Goal: Task Accomplishment & Management: Complete application form

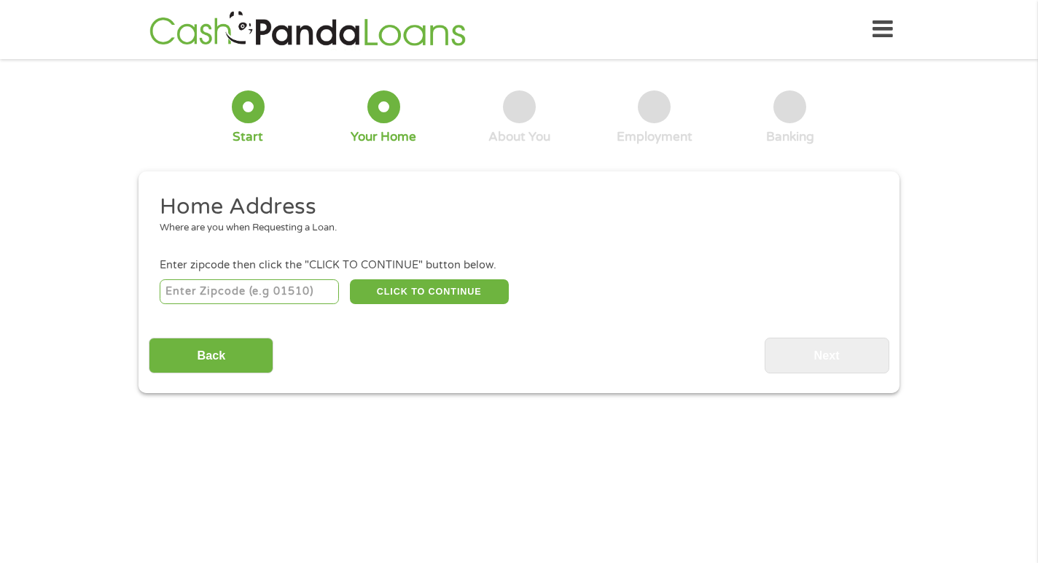
click at [268, 295] on input "number" at bounding box center [250, 291] width 180 height 25
type input "94612"
select select "[US_STATE]"
click at [377, 287] on button "CLICK TO CONTINUE" at bounding box center [429, 291] width 159 height 25
type input "94612"
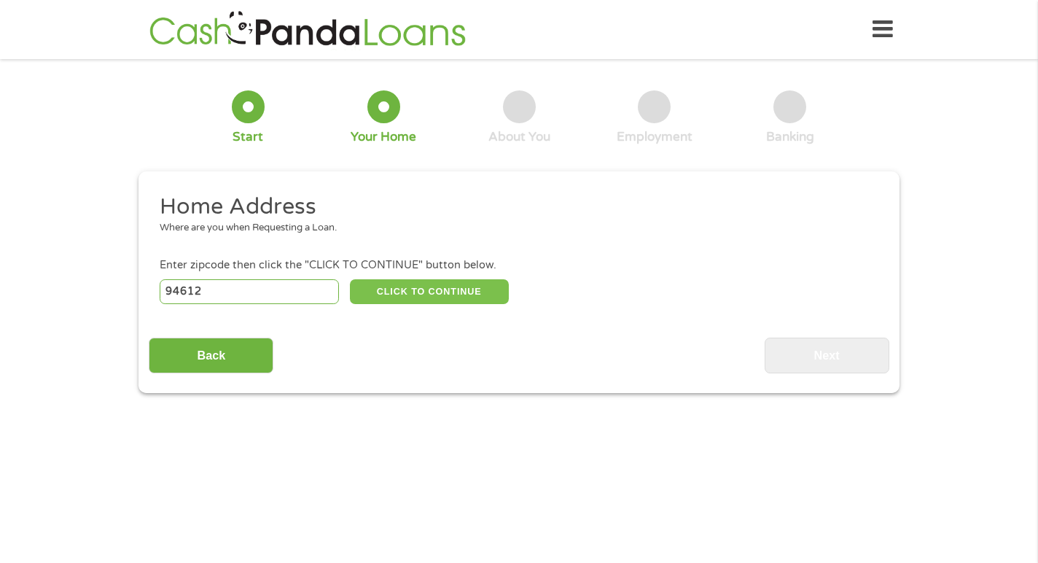
type input "[GEOGRAPHIC_DATA]"
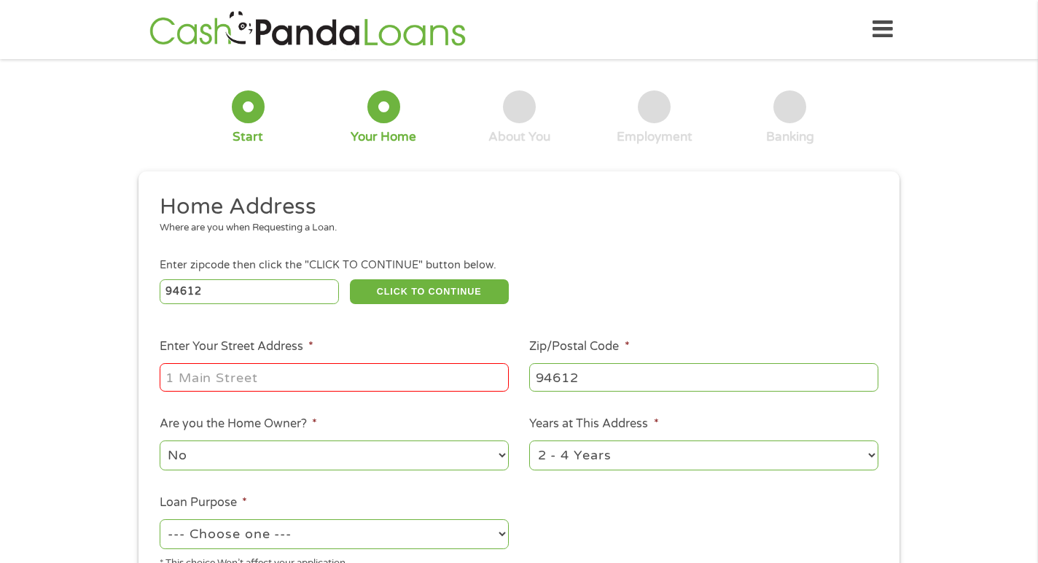
click at [346, 360] on li "Enter Your Street Address *" at bounding box center [334, 366] width 370 height 56
click at [335, 378] on input "Enter Your Street Address *" at bounding box center [334, 377] width 349 height 28
type input "[STREET_ADDRESS]"
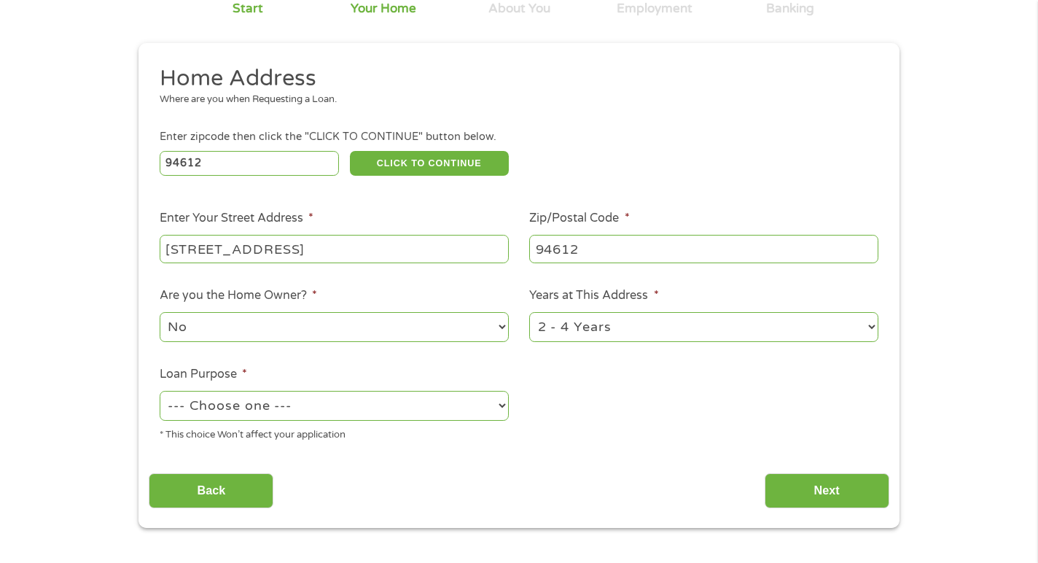
scroll to position [133, 0]
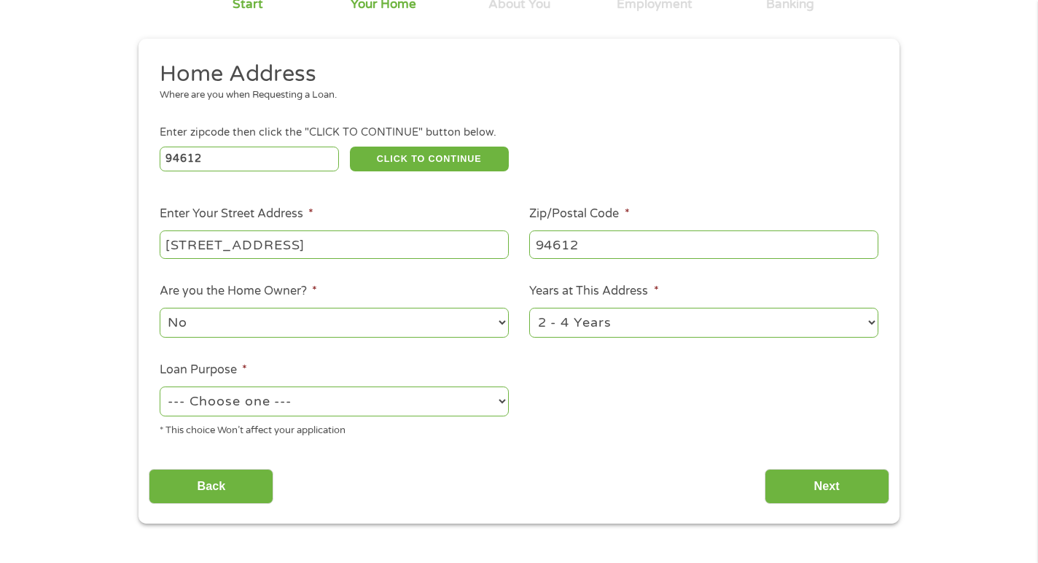
click at [338, 330] on select "No Yes" at bounding box center [334, 323] width 349 height 30
click at [160, 308] on select "No Yes" at bounding box center [334, 323] width 349 height 30
click at [318, 404] on select "--- Choose one --- Pay Bills Debt Consolidation Home Improvement Major Purchase…" at bounding box center [334, 401] width 349 height 30
select select "paybills"
click at [160, 387] on select "--- Choose one --- Pay Bills Debt Consolidation Home Improvement Major Purchase…" at bounding box center [334, 401] width 349 height 30
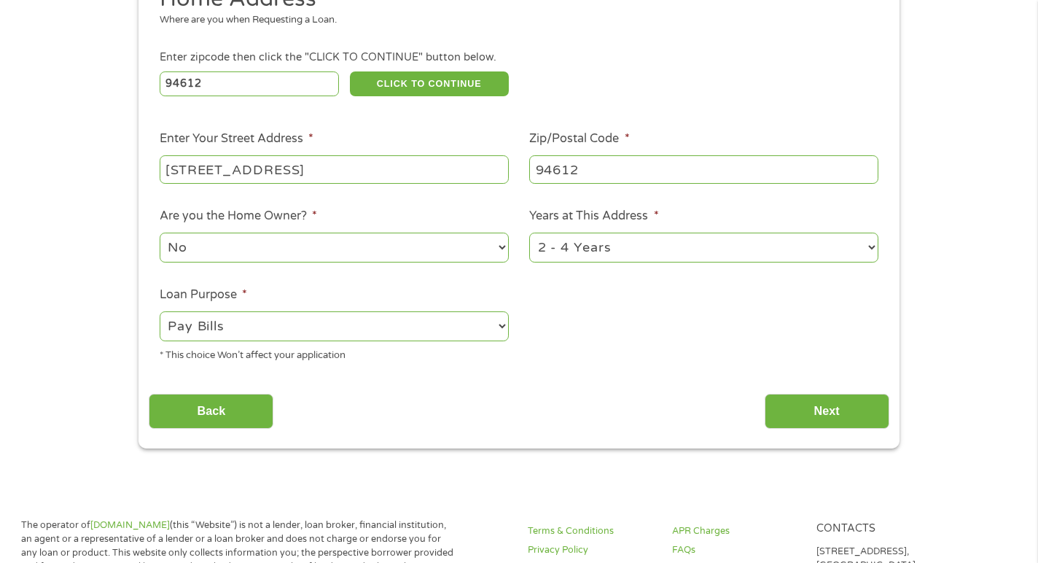
scroll to position [229, 0]
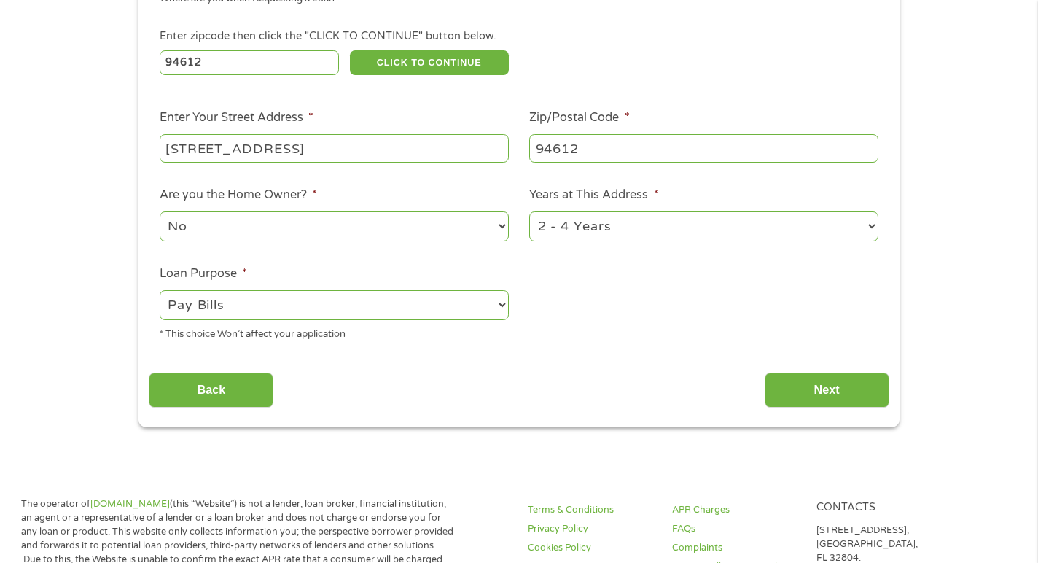
click at [348, 310] on select "--- Choose one --- Pay Bills Debt Consolidation Home Improvement Major Purchase…" at bounding box center [334, 305] width 349 height 30
click at [801, 389] on input "Next" at bounding box center [827, 391] width 125 height 36
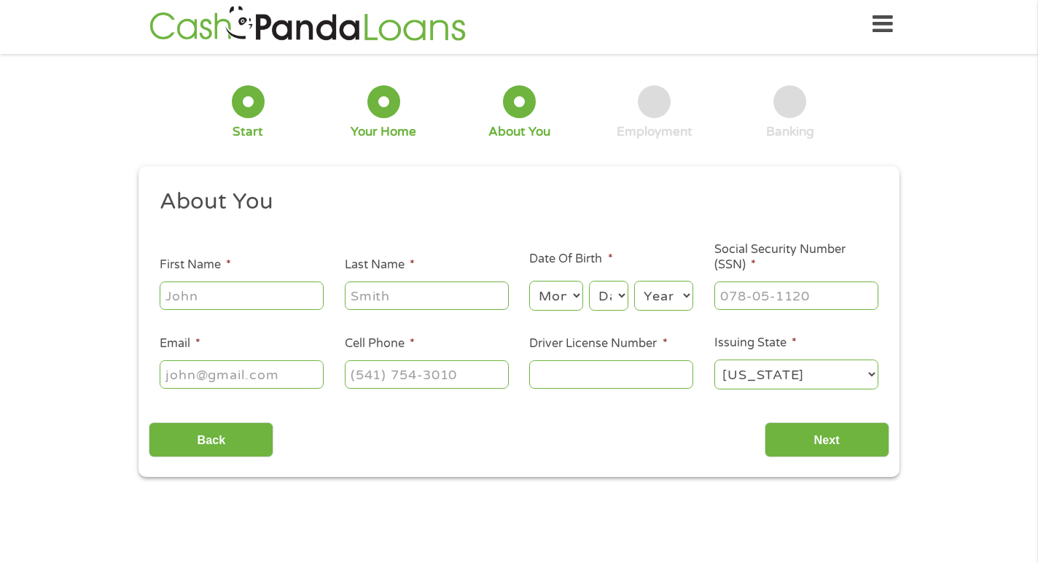
scroll to position [0, 0]
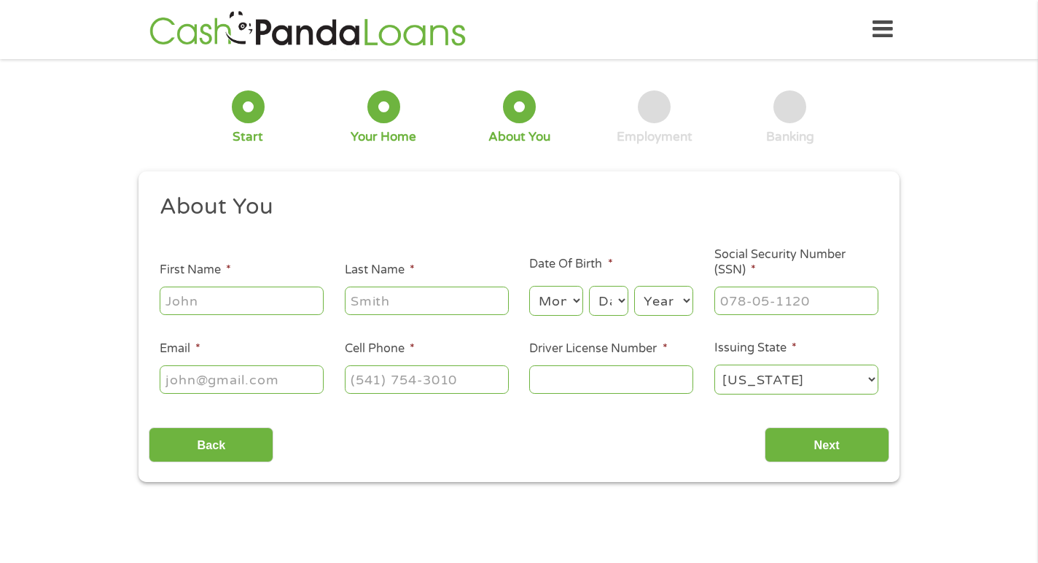
click at [266, 306] on input "First Name *" at bounding box center [242, 301] width 164 height 28
type input "[PERSON_NAME]"
click at [252, 377] on input "Email *" at bounding box center [242, 379] width 164 height 28
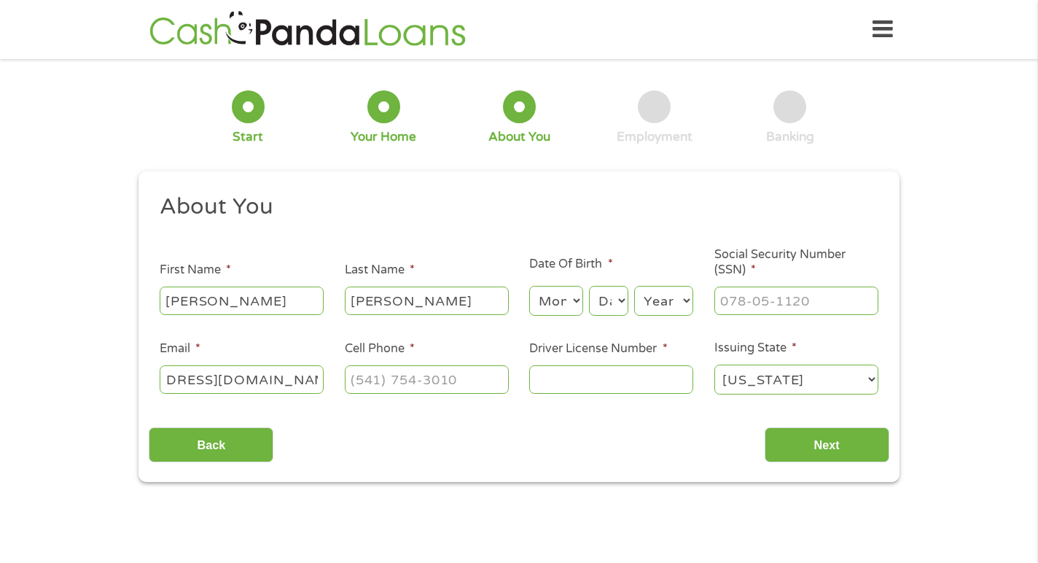
type input "[EMAIL_ADDRESS][DOMAIN_NAME]"
click at [392, 371] on input "(___) ___-____" at bounding box center [427, 379] width 164 height 28
type input "[PHONE_NUMBER]"
click at [545, 373] on input "Driver License Number *" at bounding box center [611, 379] width 164 height 28
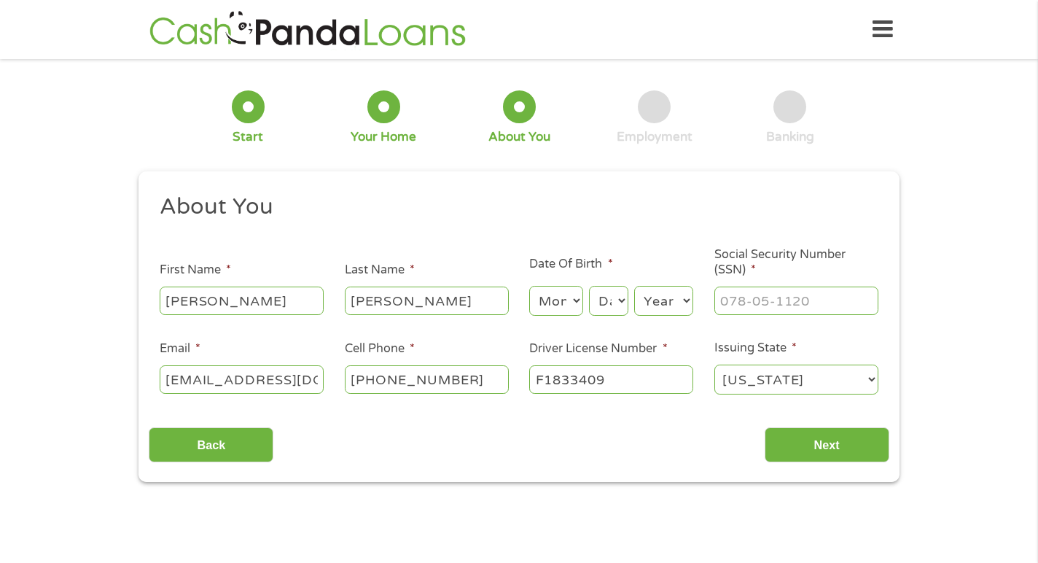
type input "F1833409"
click at [825, 299] on input "___-__-____" at bounding box center [797, 301] width 164 height 28
type input "616-70-5264"
click at [842, 454] on input "Next" at bounding box center [827, 445] width 125 height 36
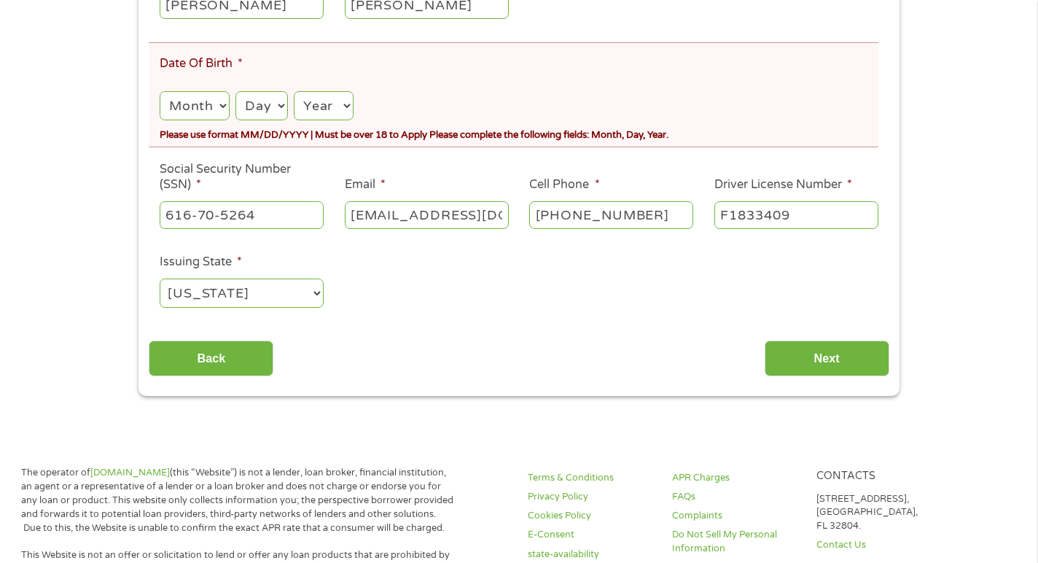
scroll to position [377, 0]
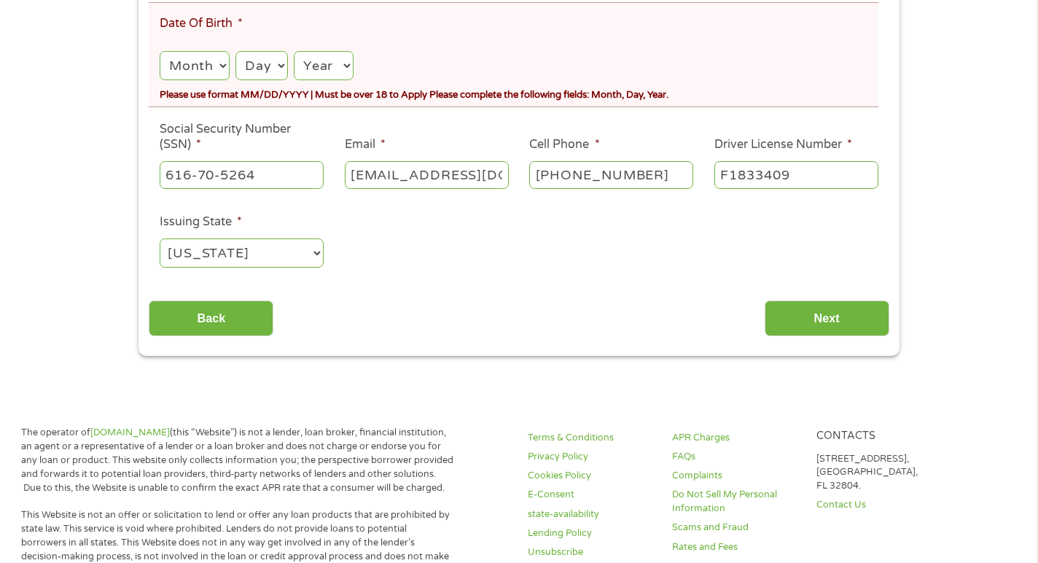
click at [220, 57] on select "Month 1 2 3 4 5 6 7 8 9 10 11 12" at bounding box center [195, 66] width 70 height 30
select select "11"
click at [160, 52] on select "Month 1 2 3 4 5 6 7 8 9 10 11 12" at bounding box center [195, 66] width 70 height 30
click at [245, 65] on select "Day 1 2 3 4 5 6 7 8 9 10 11 12 13 14 15 16 17 18 19 20 21 22 23 24 25 26 27 28 …" at bounding box center [262, 66] width 52 height 30
select select "23"
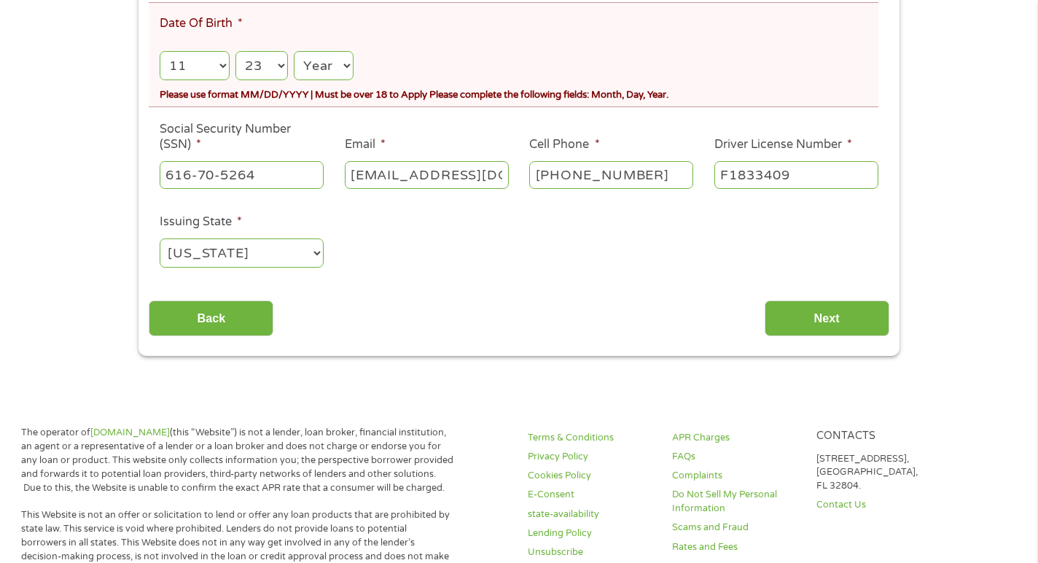
click at [236, 52] on select "Day 1 2 3 4 5 6 7 8 9 10 11 12 13 14 15 16 17 18 19 20 21 22 23 24 25 26 27 28 …" at bounding box center [262, 66] width 52 height 30
click at [330, 52] on select "Year [DATE] 2006 2005 2004 2003 2002 2001 2000 1999 1998 1997 1996 1995 1994 19…" at bounding box center [324, 66] width 60 height 30
select select "1993"
click at [295, 52] on select "Year [DATE] 2006 2005 2004 2003 2002 2001 2000 1999 1998 1997 1996 1995 1994 19…" at bounding box center [324, 66] width 60 height 30
click at [403, 59] on div "Month Month 1 2 3 4 5 6 7 8 9 10 11 12 Day Day 1 2 3 4 5 6 7 8 9 10 11 12 13 14…" at bounding box center [519, 61] width 719 height 42
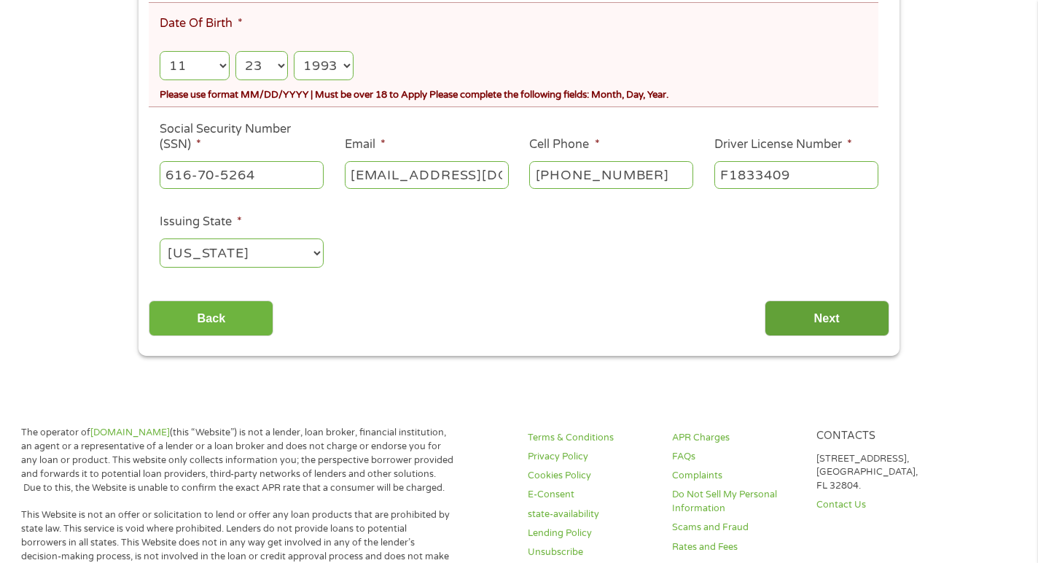
click at [823, 323] on input "Next" at bounding box center [827, 318] width 125 height 36
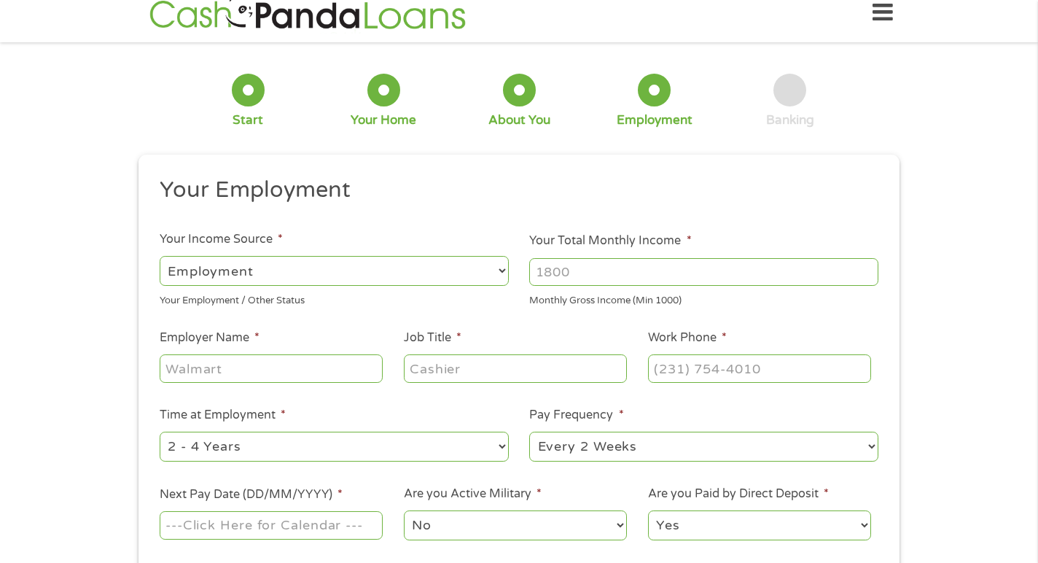
scroll to position [0, 0]
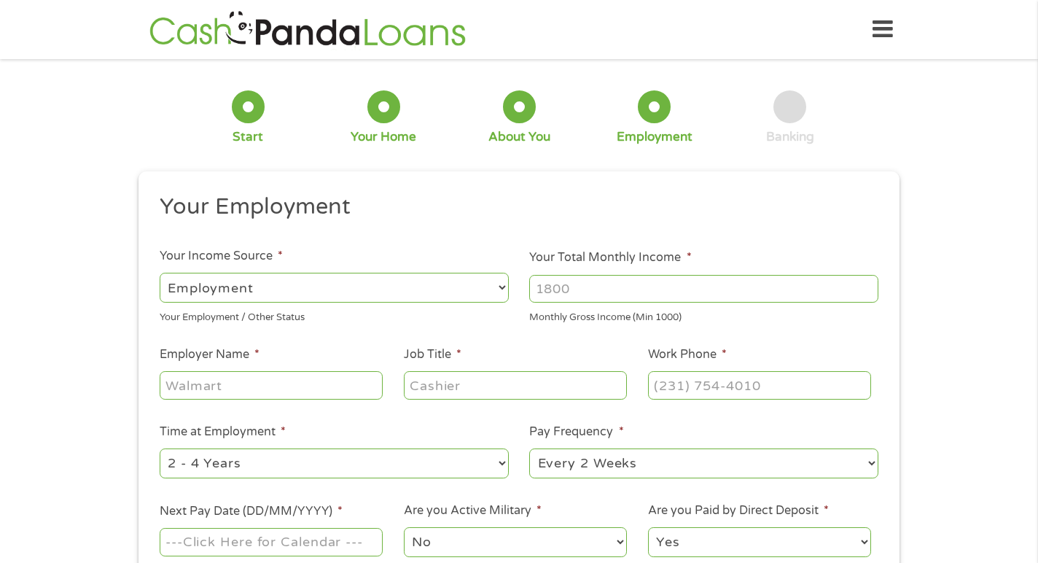
click at [808, 297] on input "Your Total Monthly Income *" at bounding box center [703, 289] width 349 height 28
type input "10500"
click at [329, 381] on input "Employer Name *" at bounding box center [271, 385] width 223 height 28
type input "HOUSING AUTHORITY"
click at [418, 391] on input "Job Title *" at bounding box center [515, 385] width 223 height 28
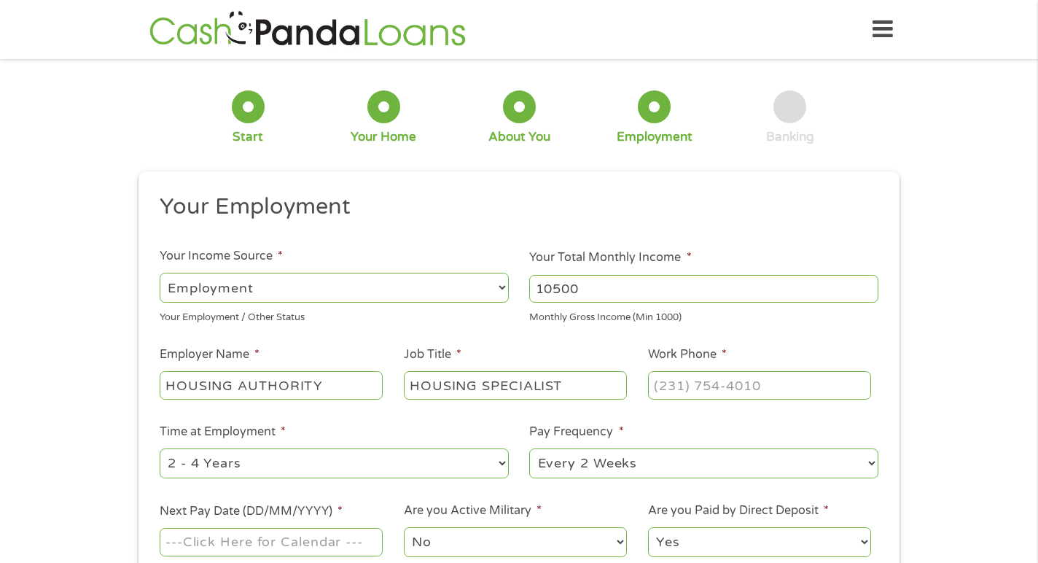
type input "HOUSING SPECIALIST"
type input "[PHONE_NUMBER]"
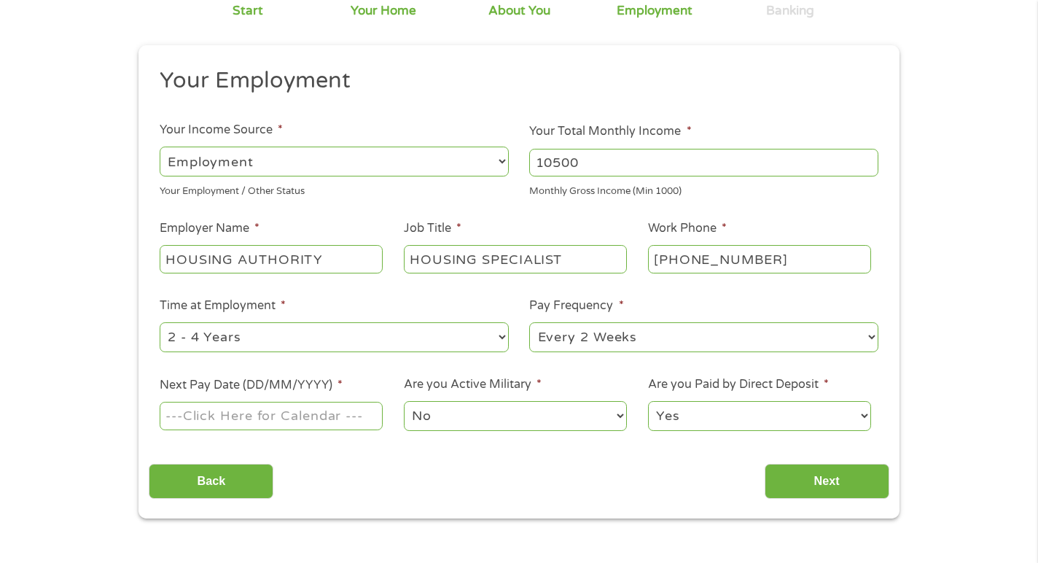
scroll to position [128, 0]
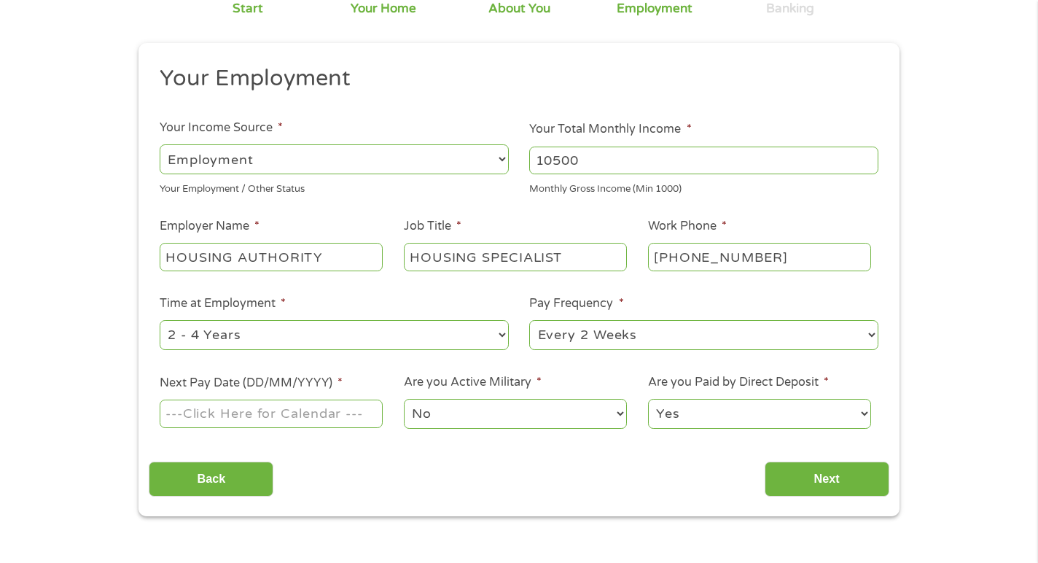
click at [378, 415] on input "Next Pay Date (DD/MM/YYYY) *" at bounding box center [271, 414] width 223 height 28
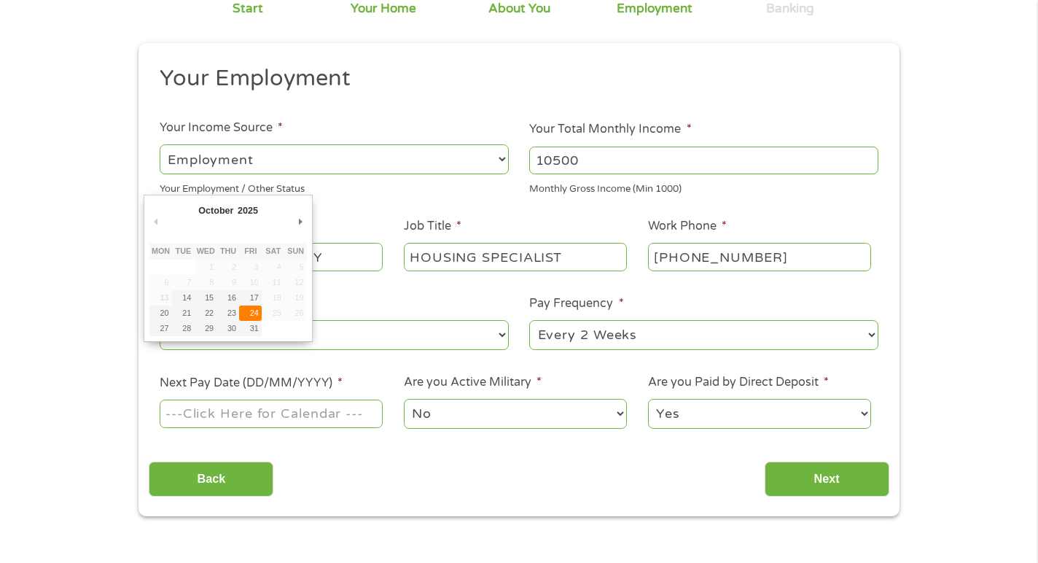
type input "[DATE]"
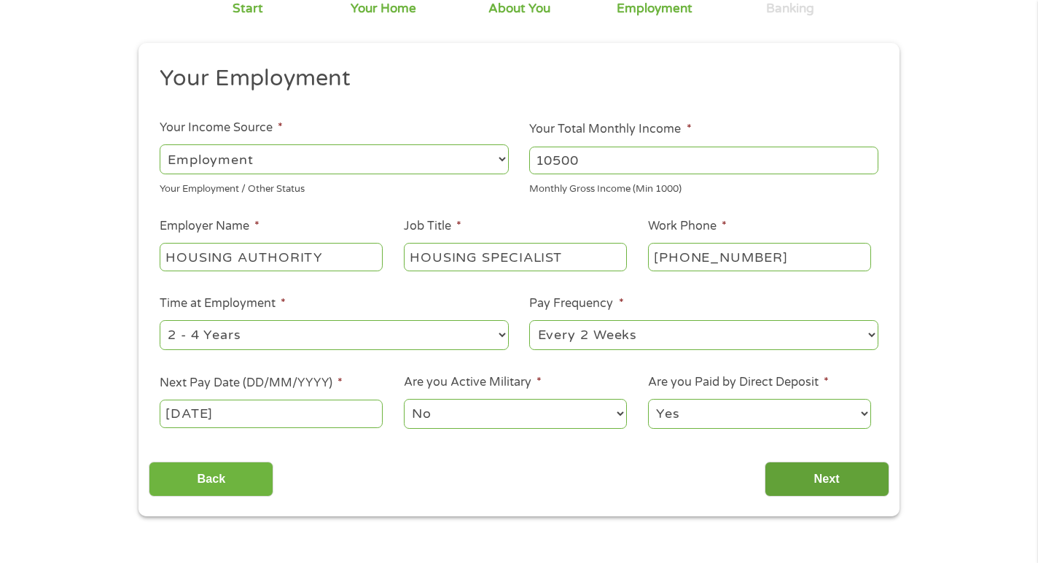
click at [796, 487] on input "Next" at bounding box center [827, 480] width 125 height 36
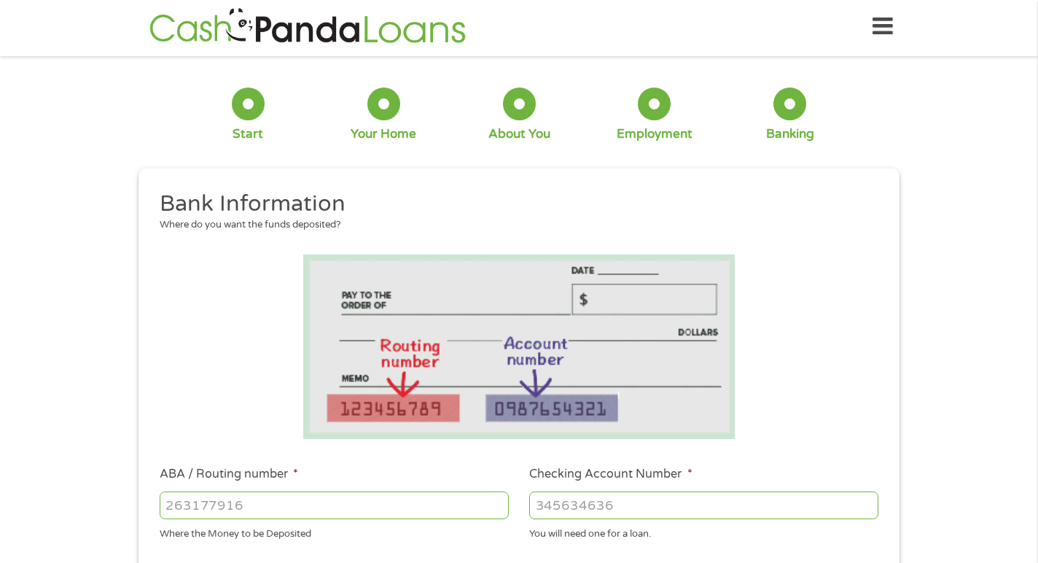
scroll to position [0, 0]
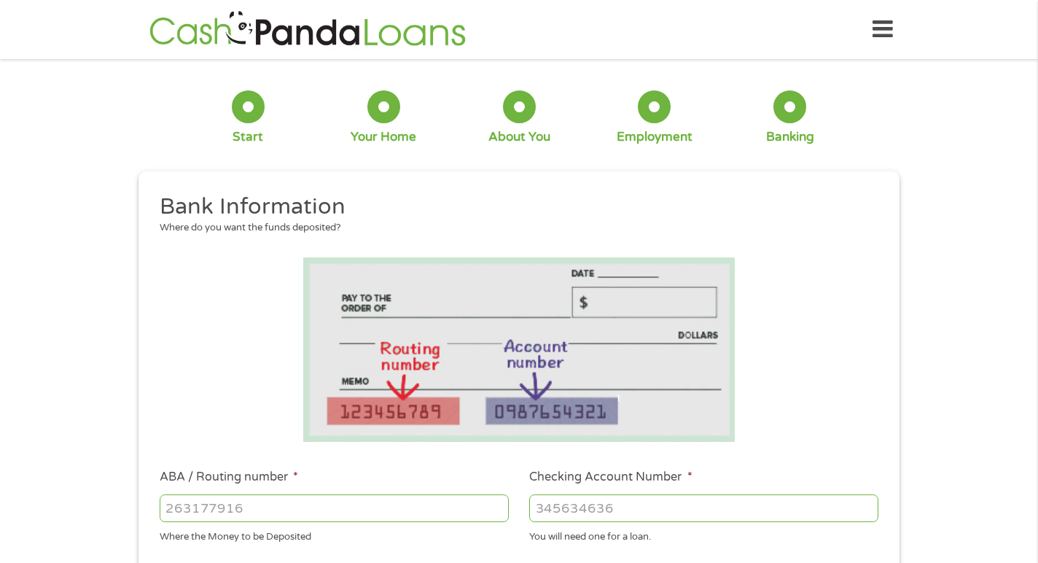
click at [255, 516] on input "ABA / Routing number *" at bounding box center [334, 508] width 349 height 28
type input "322271627"
type input "[PERSON_NAME] [PERSON_NAME] BANK NA"
type input "322271627"
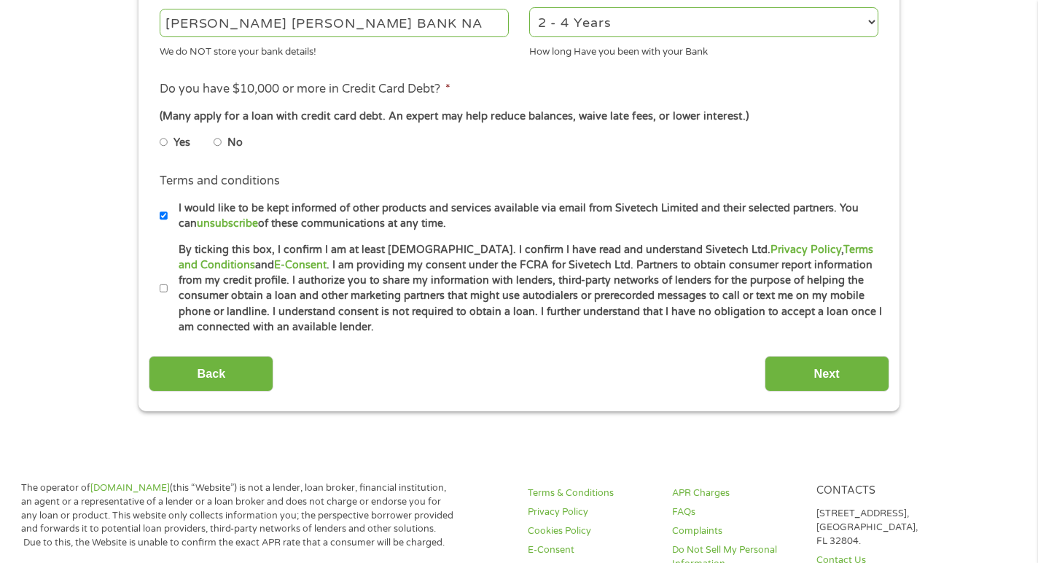
scroll to position [612, 0]
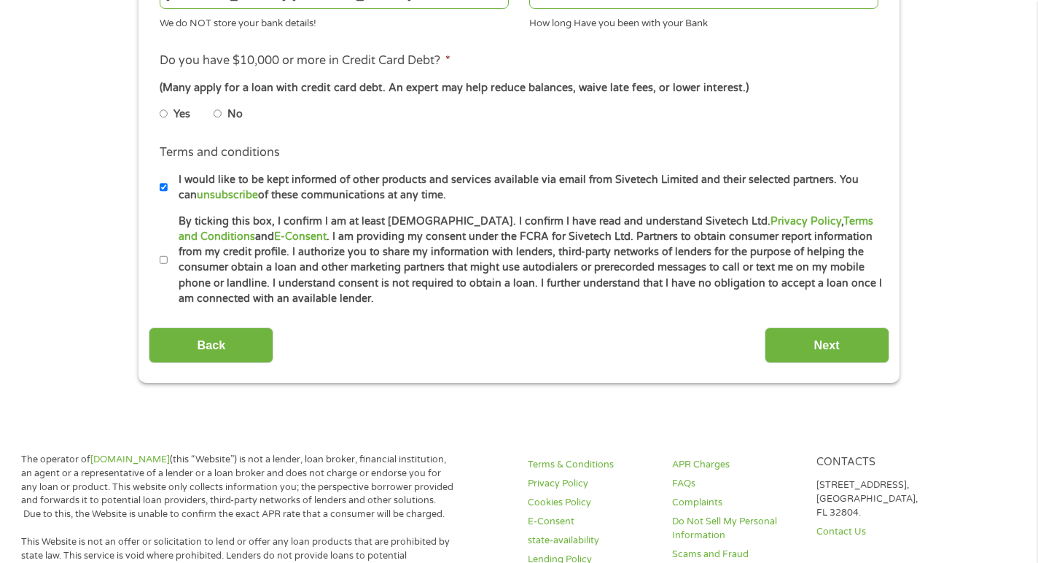
type input "803992244"
click at [220, 116] on input "No" at bounding box center [218, 113] width 9 height 23
radio input "true"
click at [154, 263] on li "Terms and conditions * By ticking this box, I confirm I am at least [DEMOGRAPHI…" at bounding box center [519, 260] width 740 height 93
click at [157, 262] on li "Terms and conditions * By ticking this box, I confirm I am at least [DEMOGRAPHI…" at bounding box center [519, 260] width 740 height 93
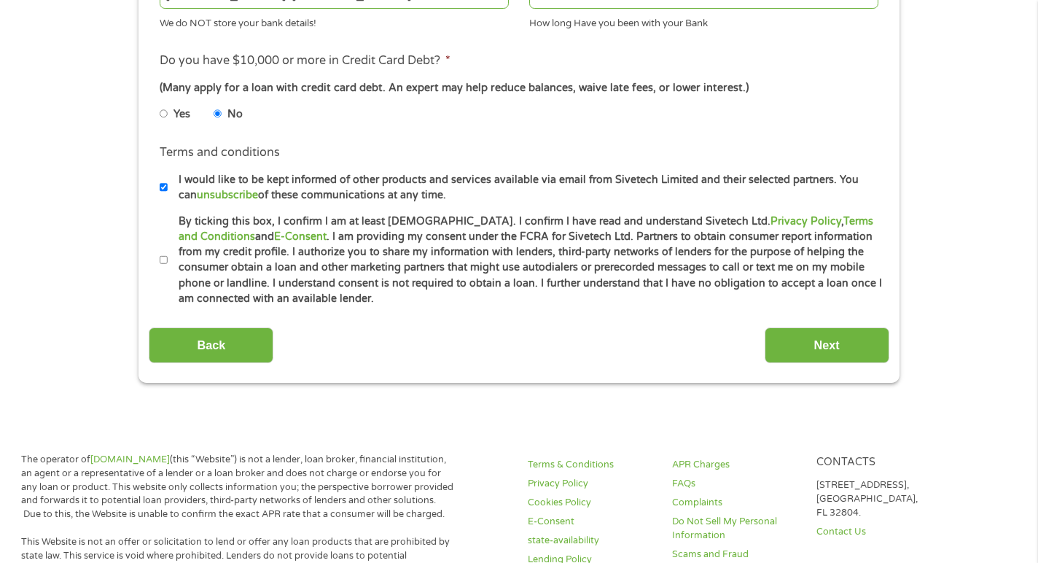
click at [161, 262] on input "By ticking this box, I confirm I am at least [DEMOGRAPHIC_DATA]. I confirm I ha…" at bounding box center [164, 260] width 9 height 23
checkbox input "true"
click at [888, 356] on input "Next" at bounding box center [827, 345] width 125 height 36
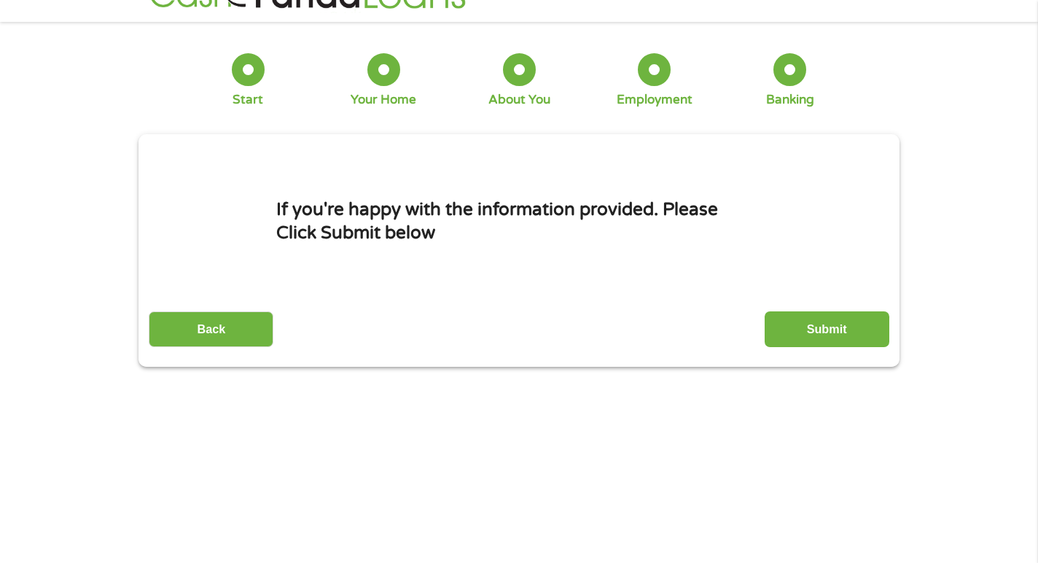
scroll to position [0, 0]
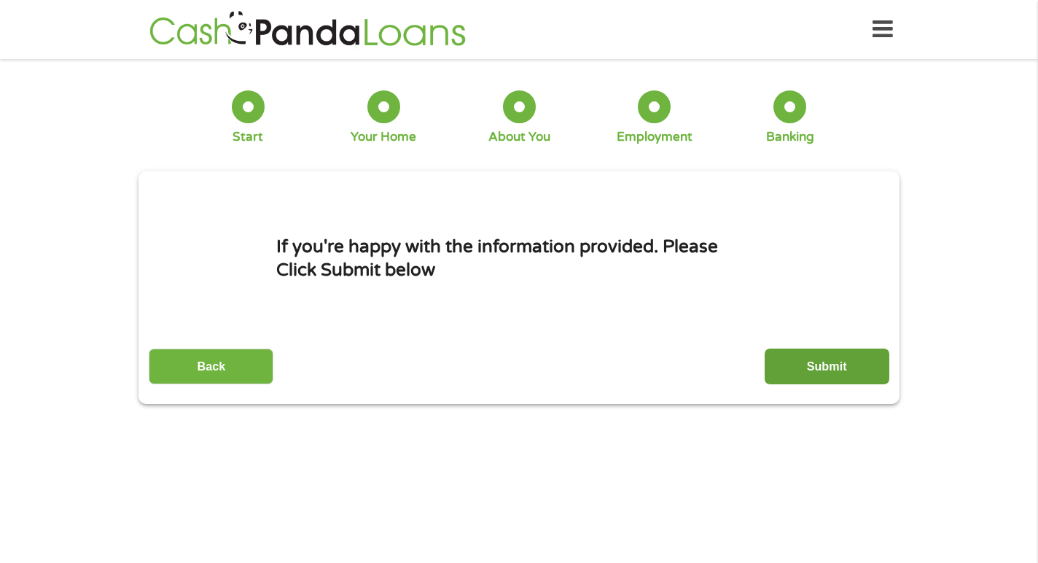
click at [877, 367] on input "Submit" at bounding box center [827, 367] width 125 height 36
